Goal: Find specific page/section: Find specific page/section

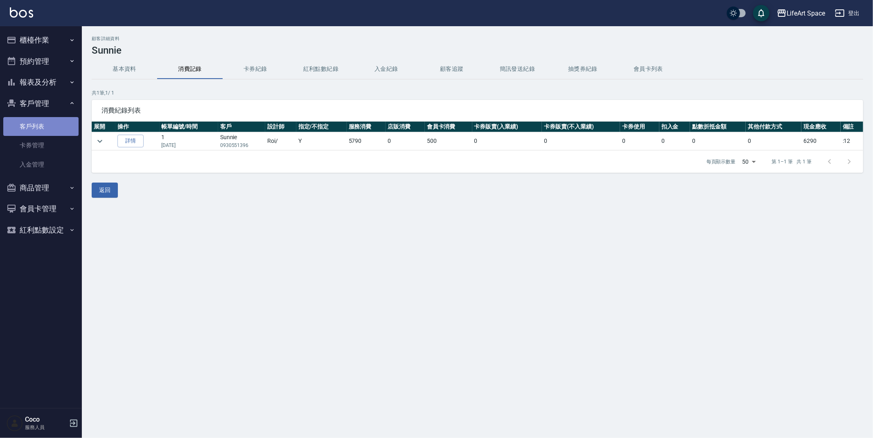
click at [25, 129] on link "客戶列表" at bounding box center [40, 126] width 75 height 19
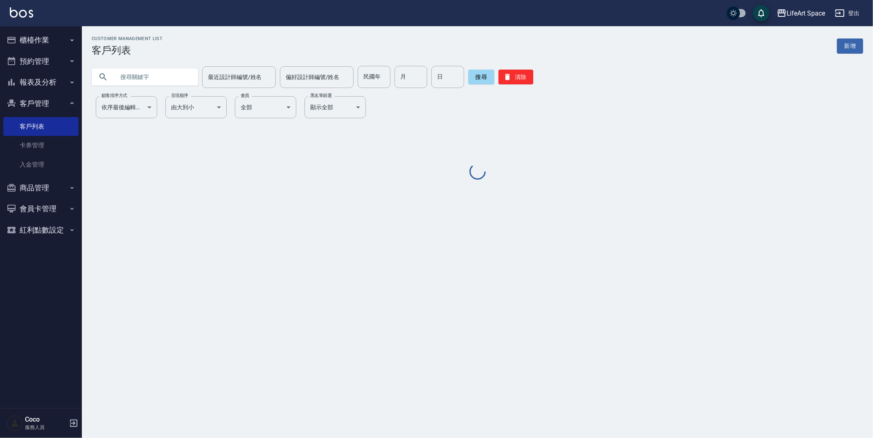
click at [166, 79] on input "text" at bounding box center [153, 77] width 77 height 22
type input "r"
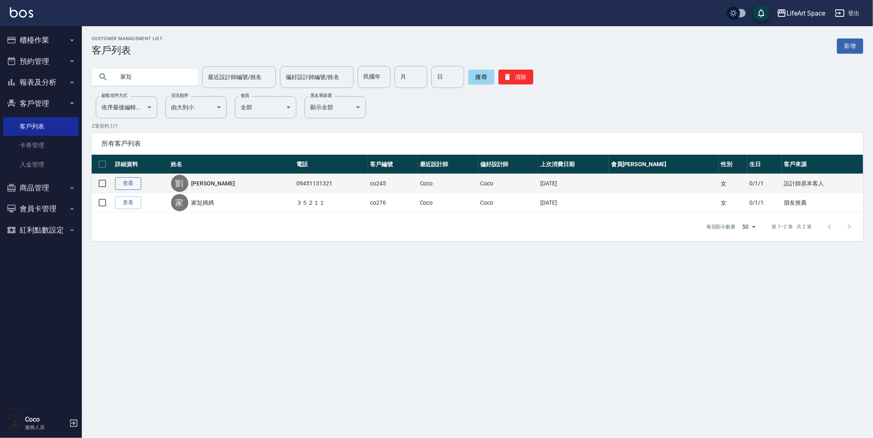
type input "家彣"
click at [138, 180] on link "查看" at bounding box center [128, 183] width 26 height 13
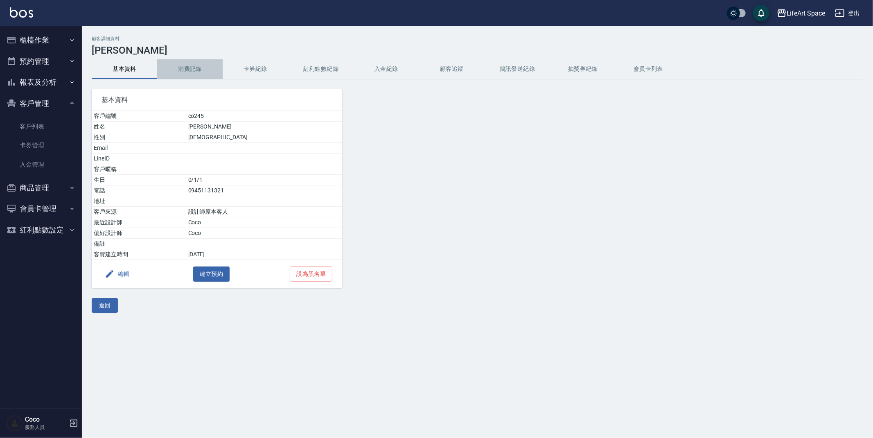
click at [194, 65] on button "消費記錄" at bounding box center [189, 69] width 65 height 20
